Goal: Task Accomplishment & Management: Complete application form

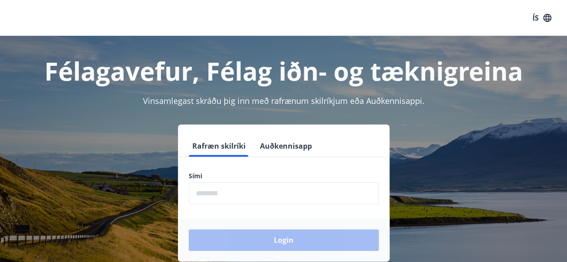
click at [281, 178] on label "Sími" at bounding box center [284, 176] width 190 height 9
click at [278, 191] on input "phone" at bounding box center [284, 194] width 190 height 22
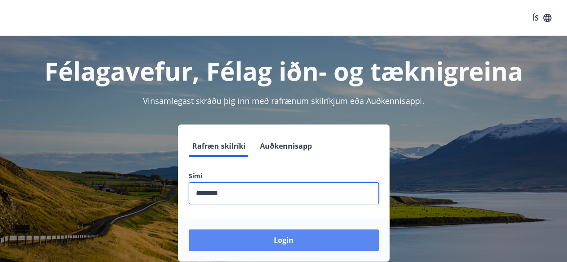
type input "********"
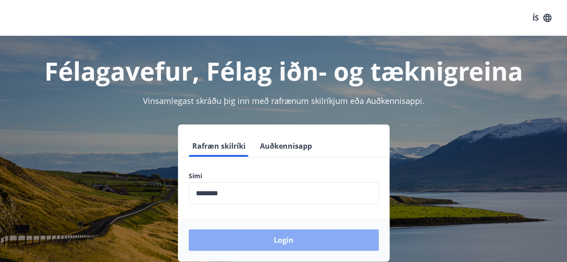
click at [250, 242] on button "Login" at bounding box center [284, 241] width 190 height 22
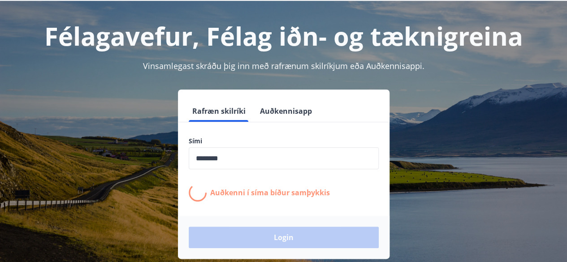
scroll to position [53, 0]
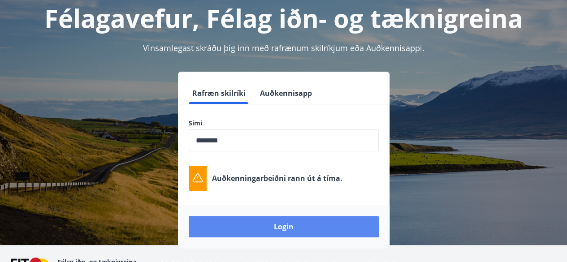
click at [252, 223] on button "Login" at bounding box center [284, 227] width 190 height 22
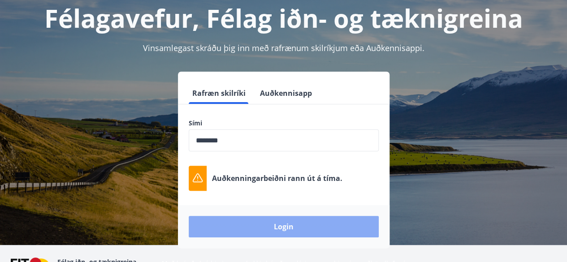
click at [252, 223] on button "Login" at bounding box center [284, 227] width 190 height 22
